Goal: Task Accomplishment & Management: Manage account settings

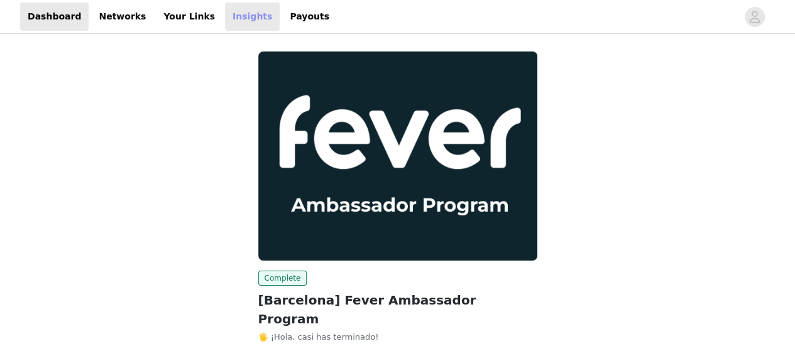
click at [225, 22] on link "Insights" at bounding box center [252, 17] width 55 height 28
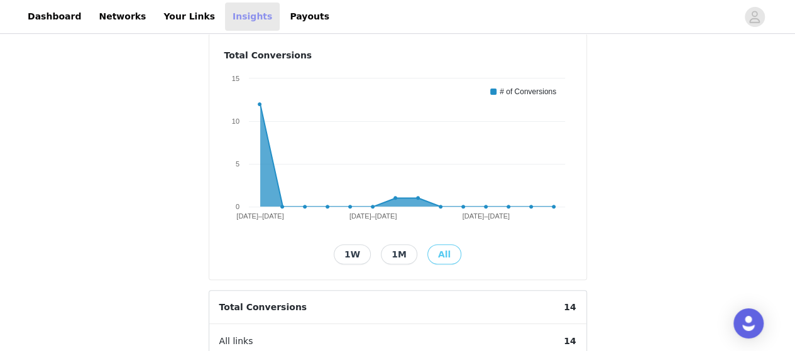
scroll to position [126, 0]
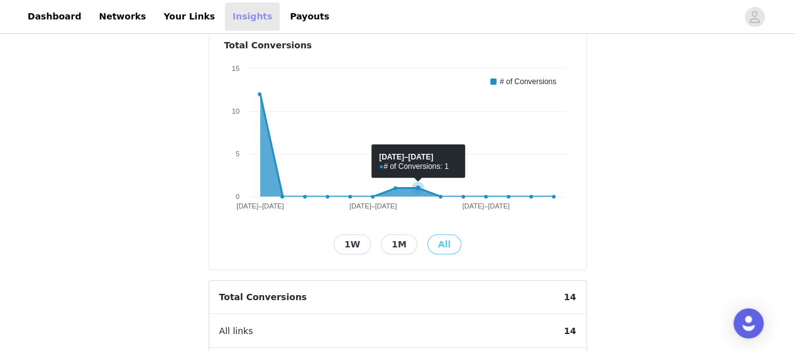
click at [416, 190] on icon at bounding box center [418, 188] width 13 height 13
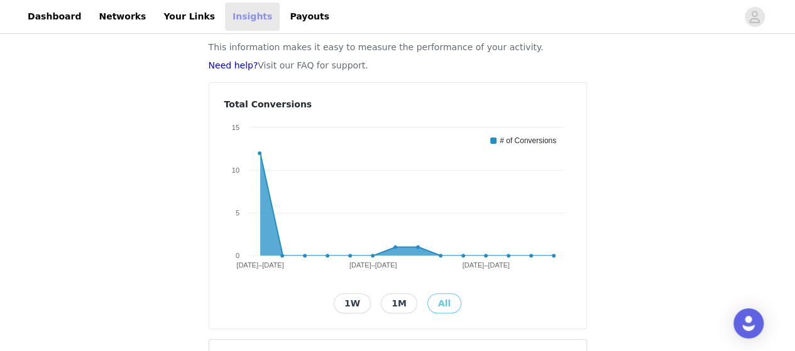
scroll to position [0, 0]
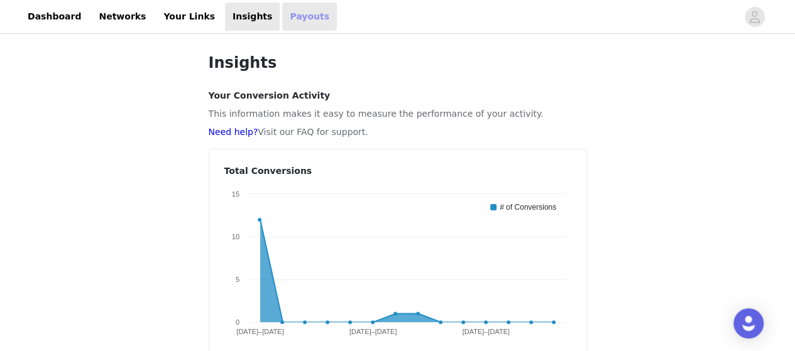
click at [282, 23] on link "Payouts" at bounding box center [309, 17] width 55 height 28
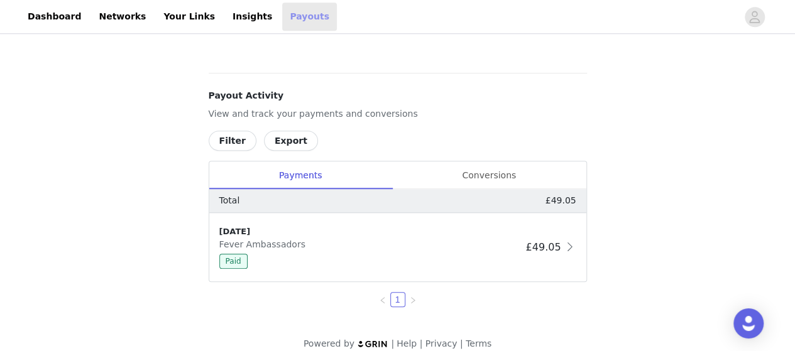
scroll to position [468, 0]
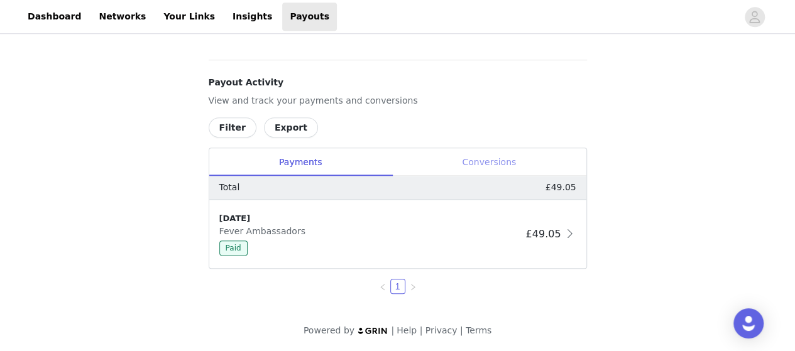
click at [471, 163] on div "Conversions" at bounding box center [489, 162] width 194 height 28
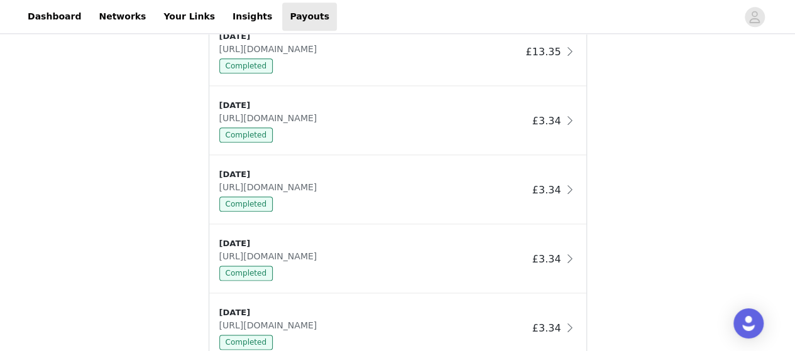
scroll to position [462, 0]
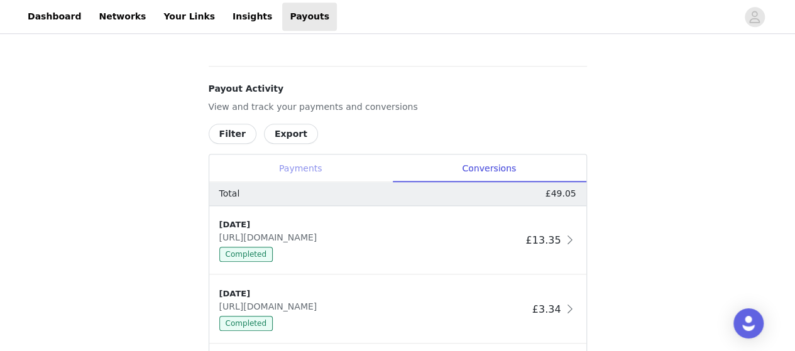
click at [289, 166] on div "Payments" at bounding box center [300, 169] width 183 height 28
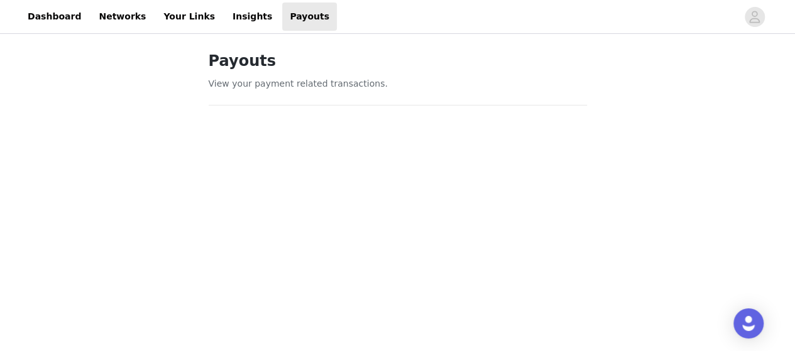
scroll to position [0, 0]
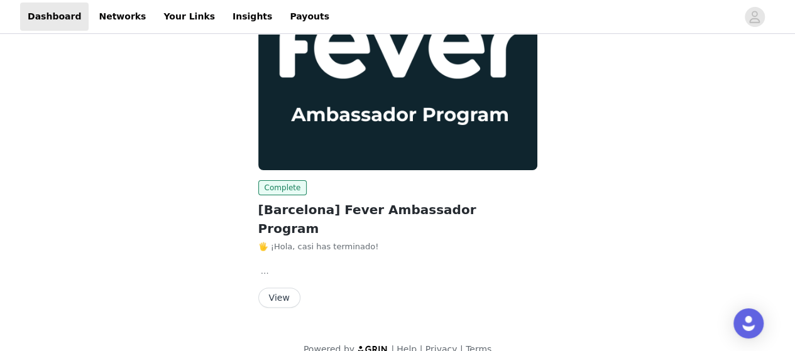
scroll to position [90, 0]
click at [281, 288] on button "View" at bounding box center [279, 298] width 42 height 20
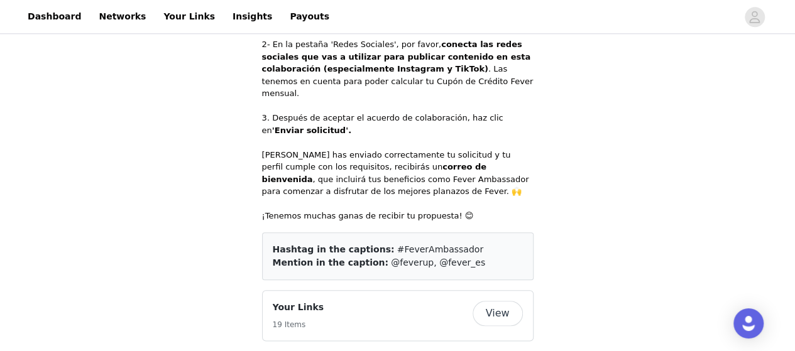
scroll to position [754, 0]
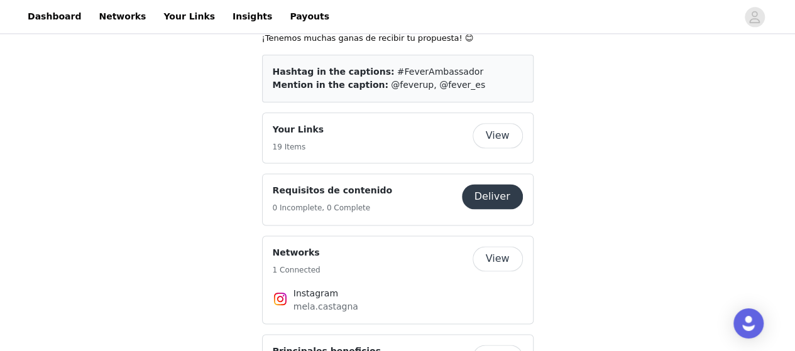
click at [480, 184] on button "Deliver" at bounding box center [492, 196] width 61 height 25
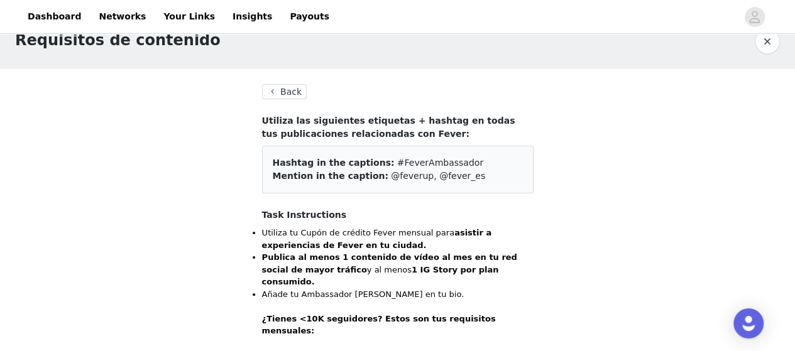
scroll to position [57, 0]
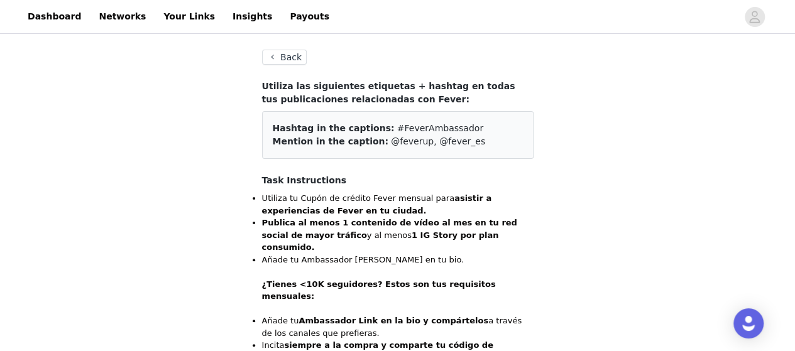
click at [296, 59] on button "Back" at bounding box center [284, 57] width 45 height 15
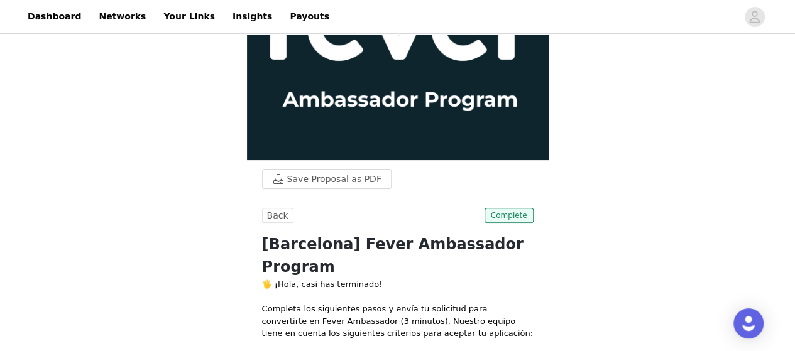
scroll to position [189, 0]
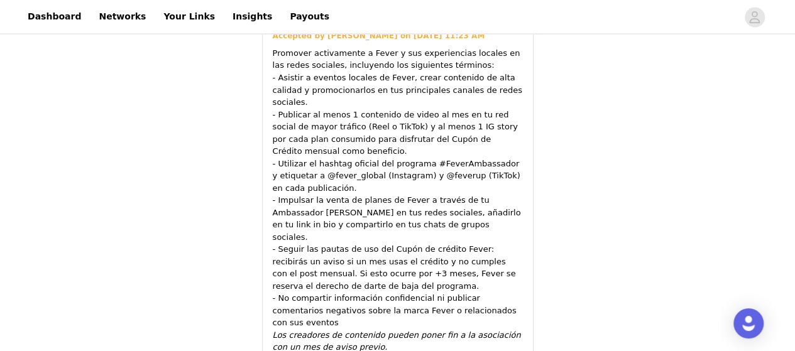
scroll to position [1208, 0]
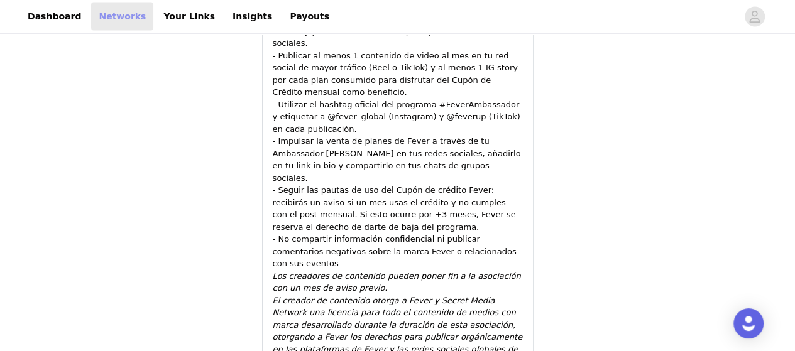
click at [91, 22] on link "Networks" at bounding box center [122, 17] width 62 height 28
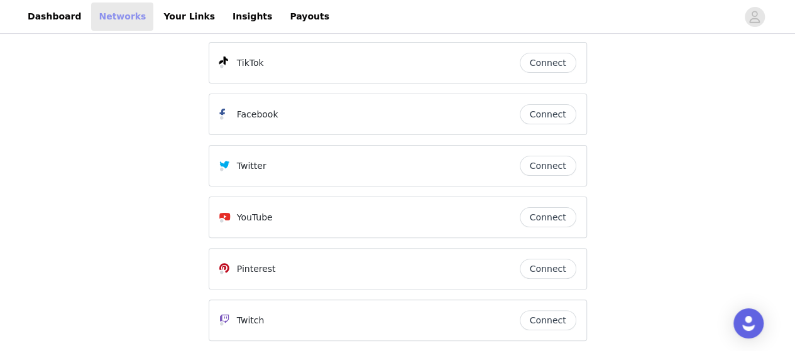
scroll to position [121, 0]
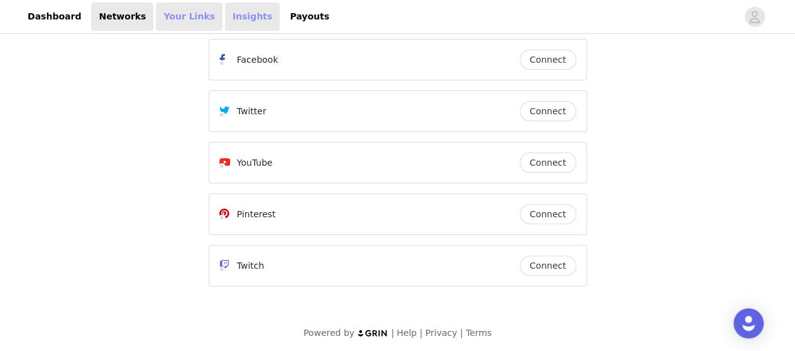
drag, startPoint x: 172, startPoint y: 8, endPoint x: 220, endPoint y: 21, distance: 49.4
click at [172, 9] on link "Your Links" at bounding box center [189, 17] width 67 height 28
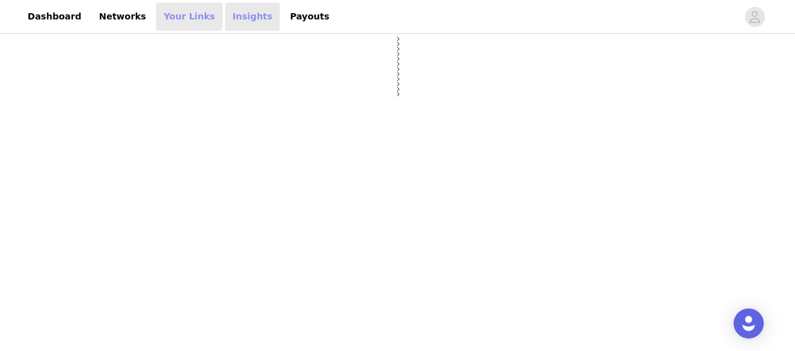
select select "12"
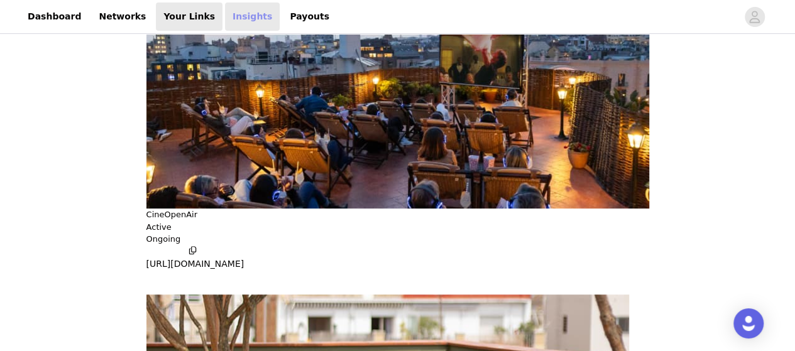
click at [225, 19] on link "Insights" at bounding box center [252, 17] width 55 height 28
